Goal: Navigation & Orientation: Find specific page/section

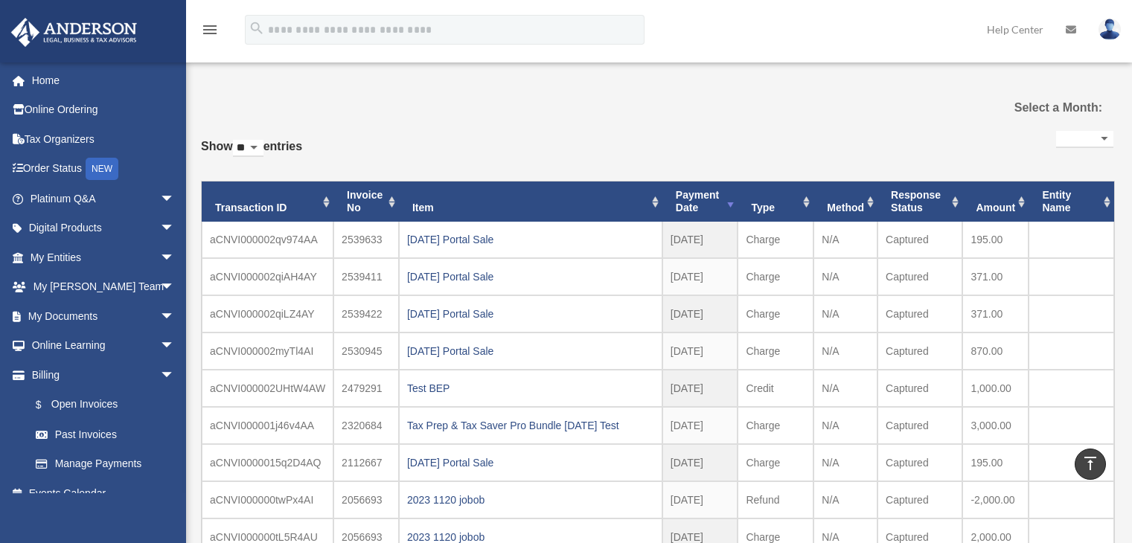
select select
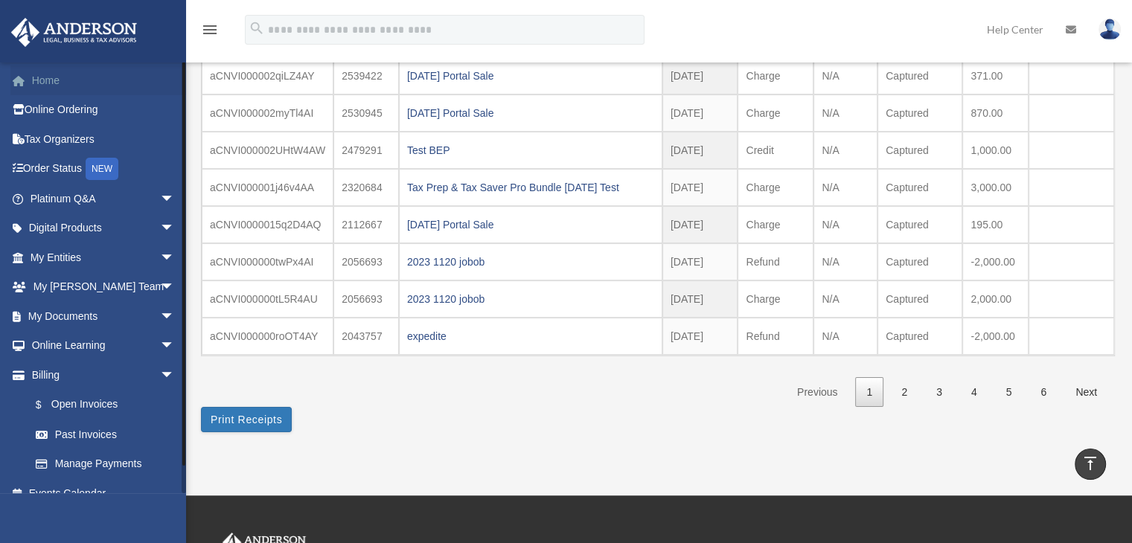
click at [51, 83] on link "Home" at bounding box center [103, 80] width 187 height 30
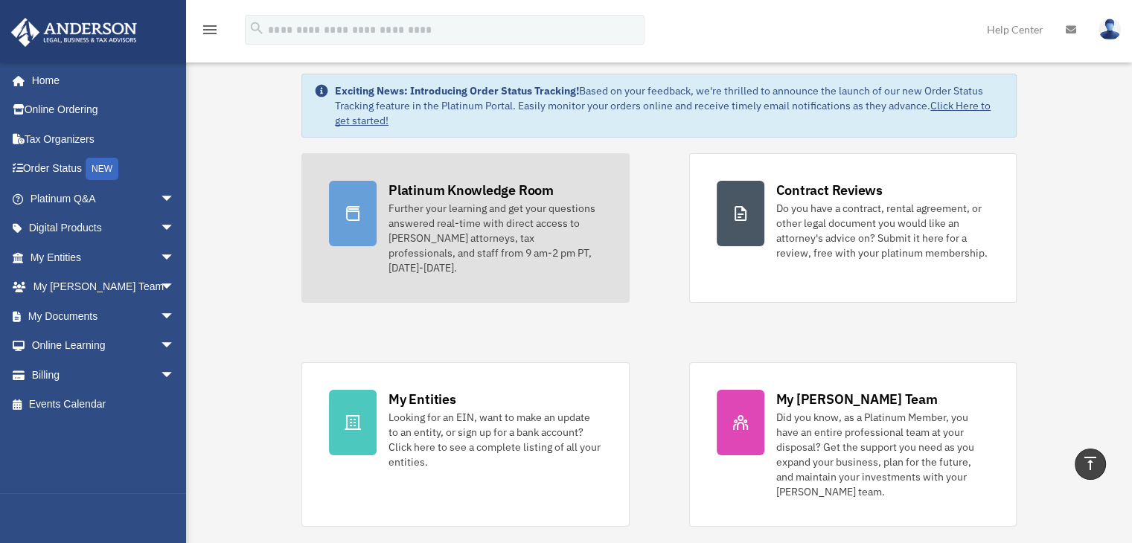
scroll to position [27, 0]
click at [500, 245] on div "Further your learning and get your questions answered real-time with direct acc…" at bounding box center [494, 238] width 213 height 74
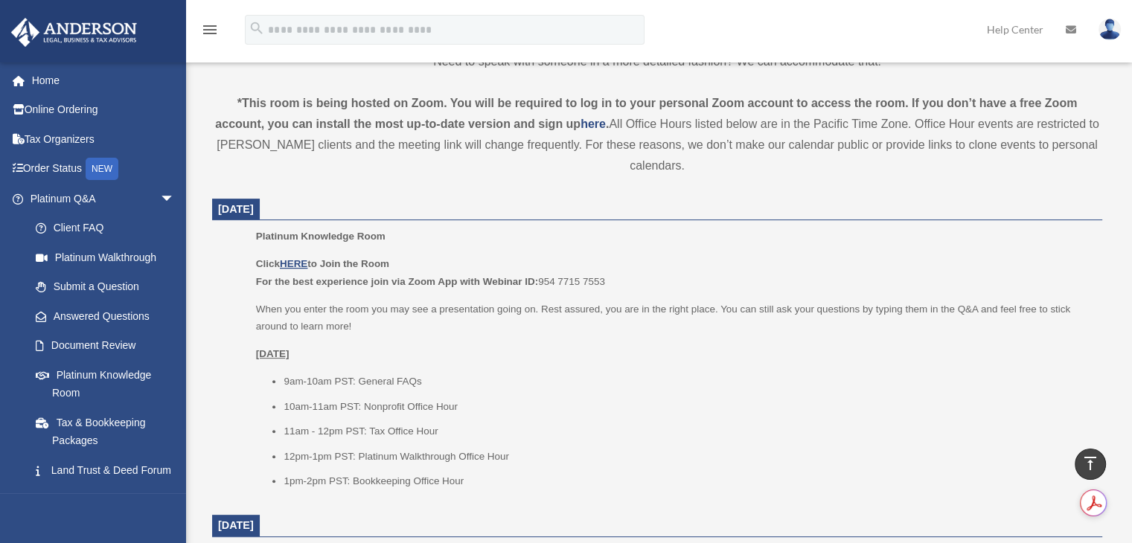
scroll to position [479, 0]
